Goal: Transaction & Acquisition: Subscribe to service/newsletter

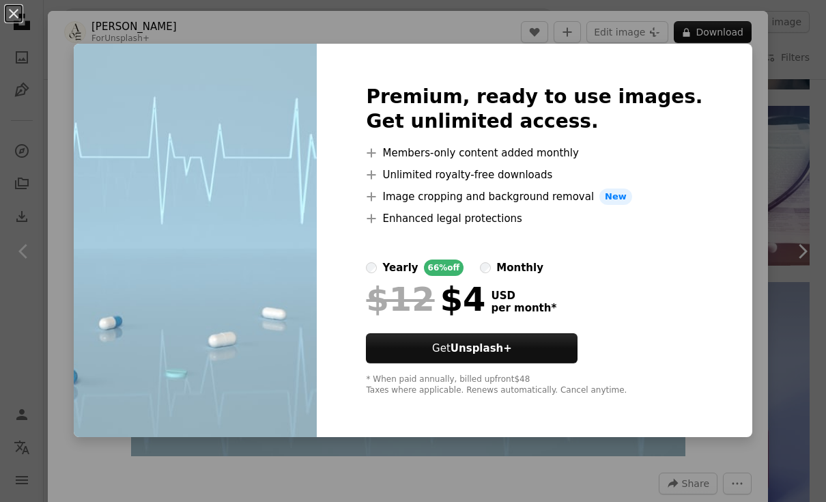
scroll to position [0, 562]
click at [524, 268] on label "monthly" at bounding box center [511, 267] width 63 height 16
click at [627, 197] on span "New" at bounding box center [615, 196] width 33 height 16
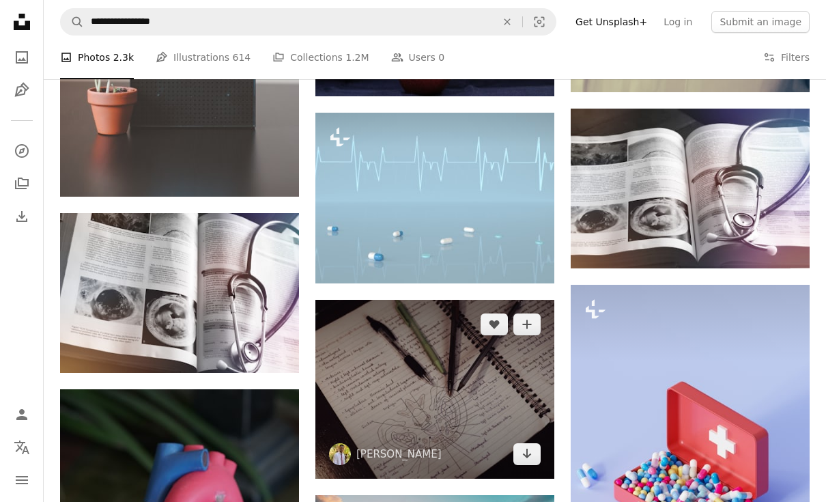
scroll to position [1290, 0]
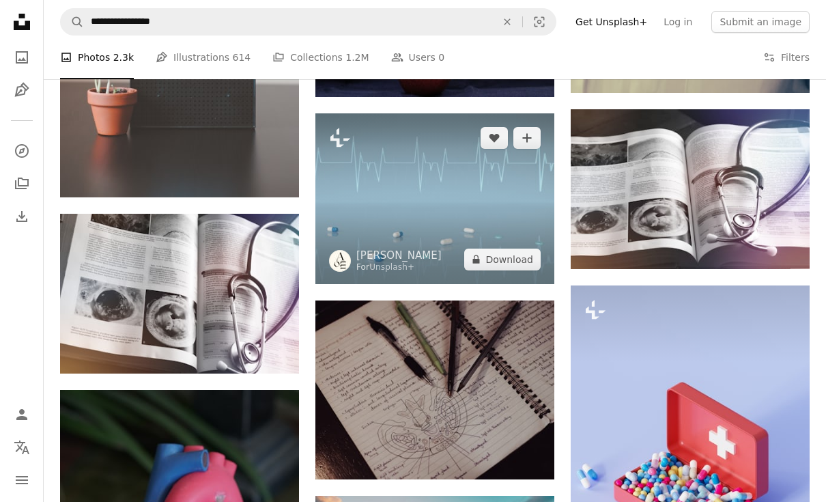
click at [431, 150] on img at bounding box center [434, 198] width 239 height 171
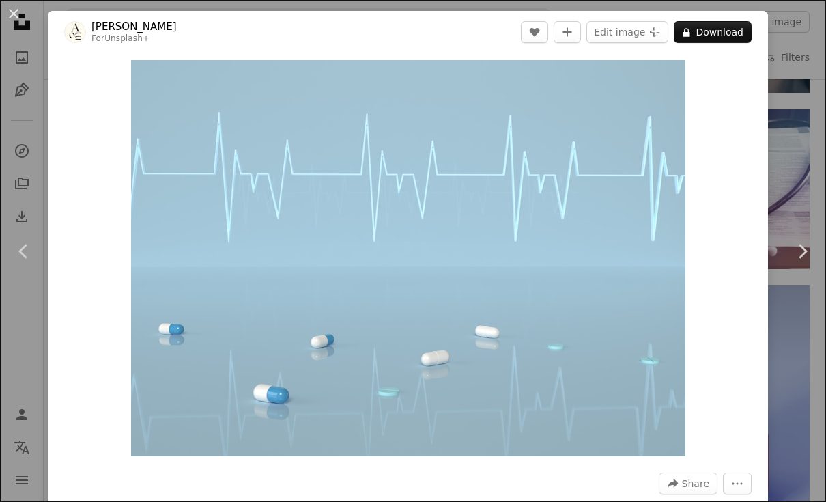
scroll to position [0, 1968]
click at [728, 475] on button "More Actions" at bounding box center [737, 483] width 29 height 22
click at [519, 311] on dialog "An X shape Chevron left Chevron right [PERSON_NAME] For Unsplash+ A heart A plu…" at bounding box center [413, 251] width 826 height 502
click at [622, 30] on button "Edit image Plus sign for Unsplash+" at bounding box center [627, 32] width 82 height 22
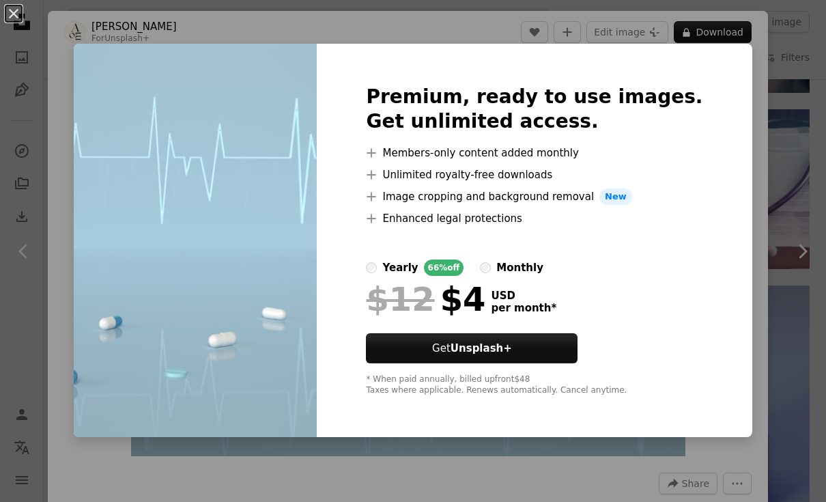
click at [601, 28] on div "An X shape Premium, ready to use images. Get unlimited access. A plus sign Memb…" at bounding box center [413, 251] width 826 height 502
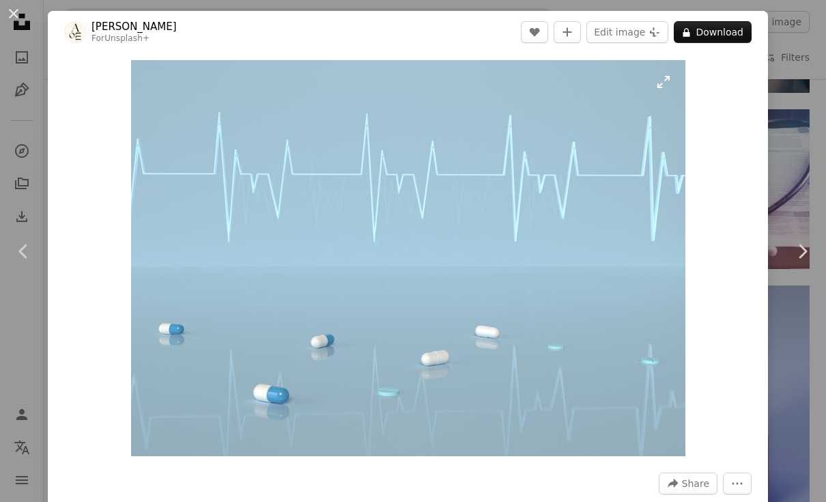
click at [349, 212] on img "Zoom in on this image" at bounding box center [408, 258] width 554 height 396
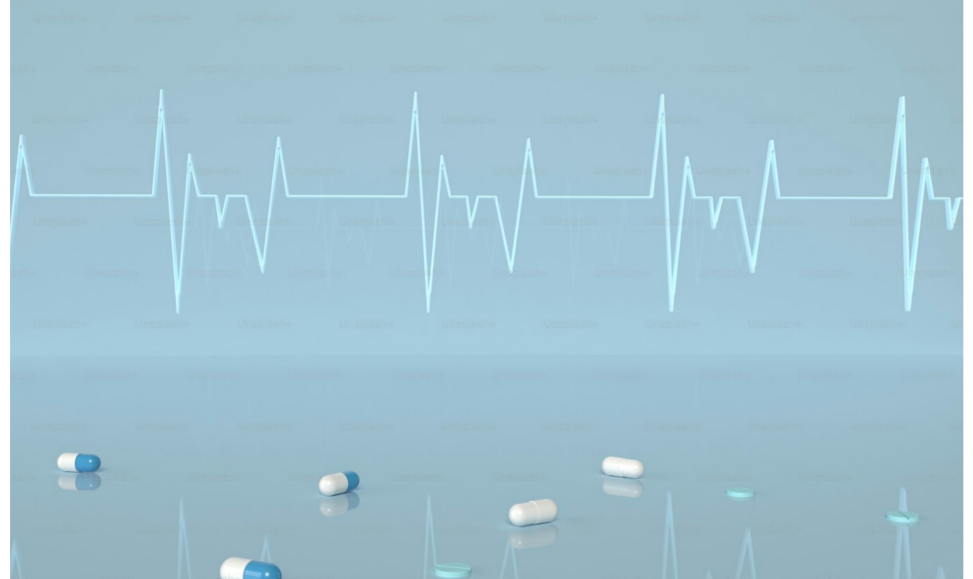
scroll to position [41, 0]
